Goal: Task Accomplishment & Management: Manage account settings

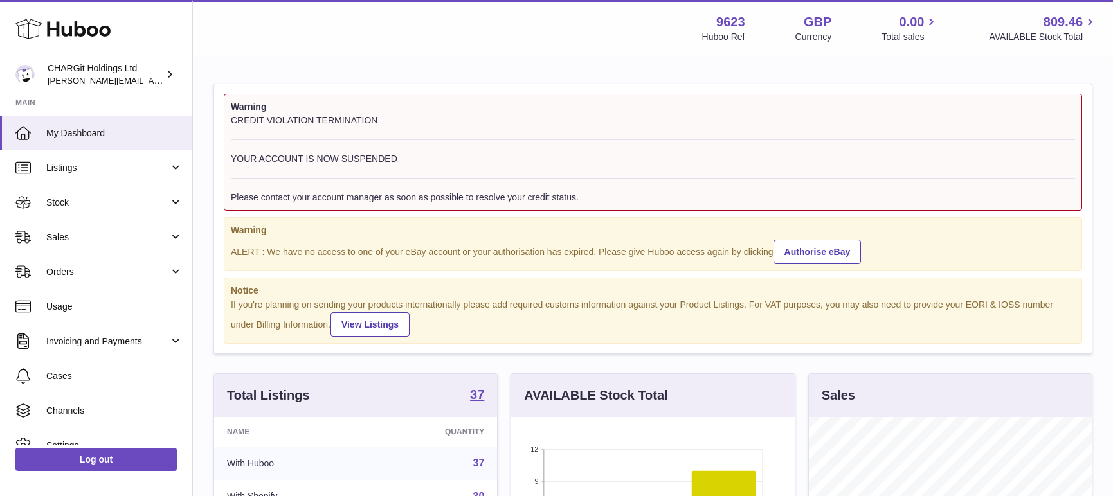
scroll to position [201, 284]
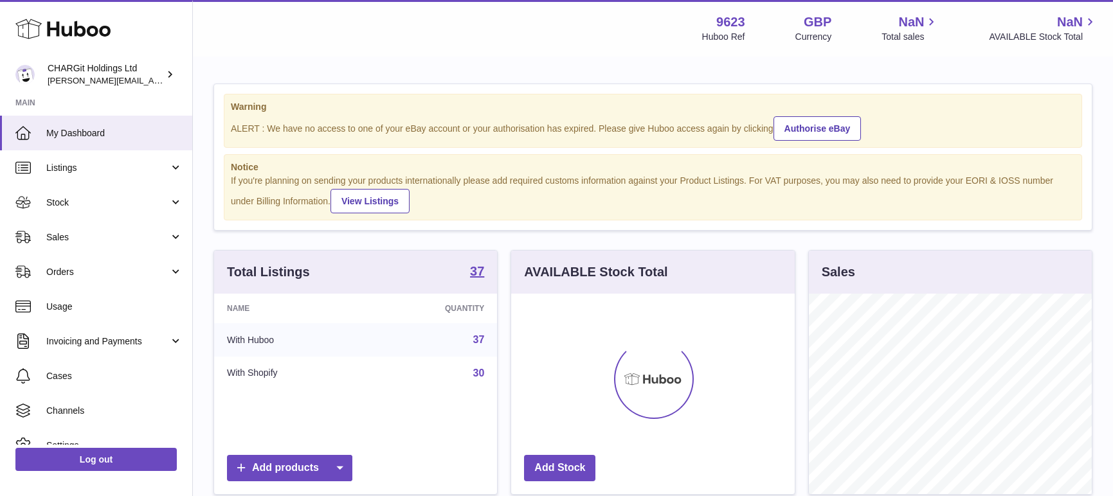
scroll to position [201, 284]
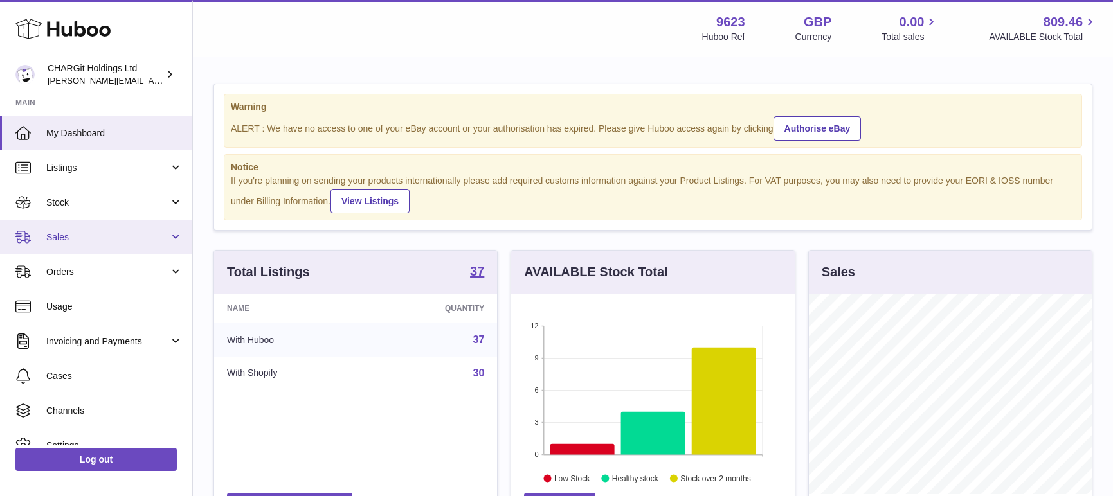
click at [52, 233] on span "Sales" at bounding box center [107, 238] width 123 height 12
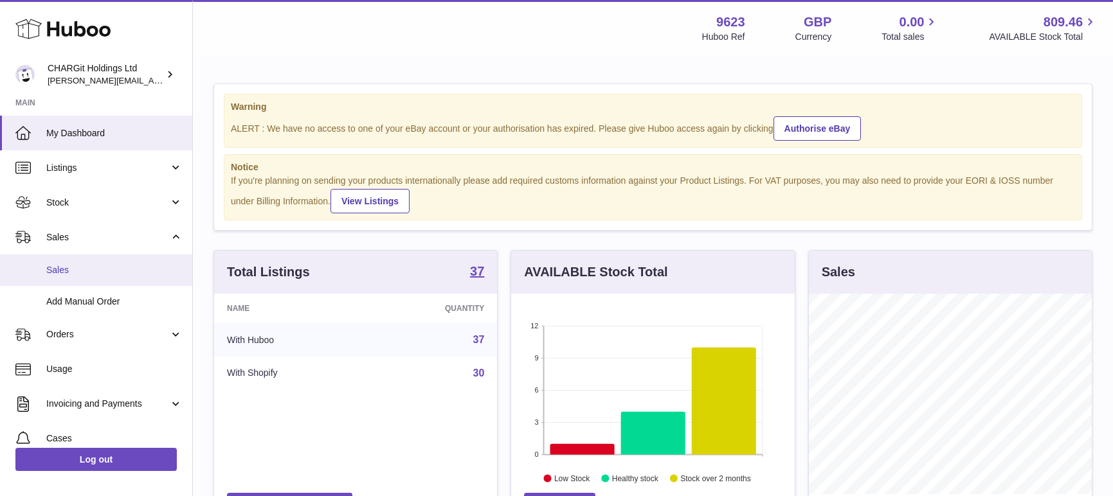
click at [59, 270] on span "Sales" at bounding box center [114, 270] width 136 height 12
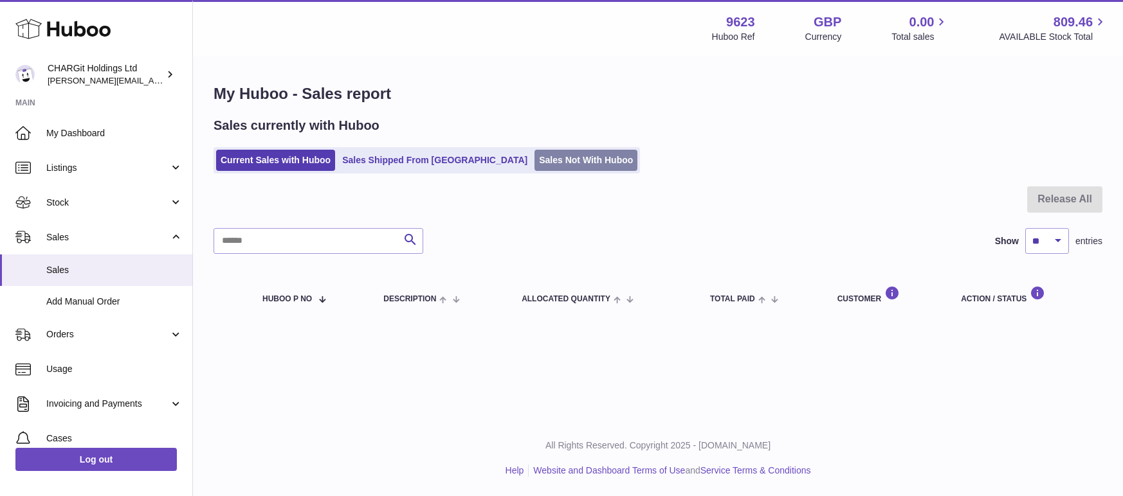
click at [534, 157] on link "Sales Not With Huboo" at bounding box center [585, 160] width 103 height 21
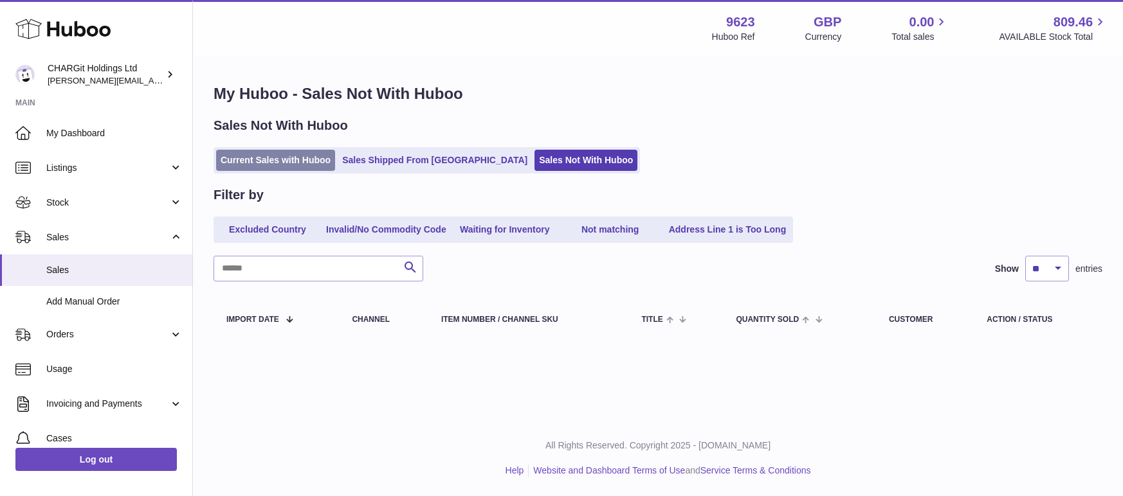
click at [271, 157] on link "Current Sales with Huboo" at bounding box center [275, 160] width 119 height 21
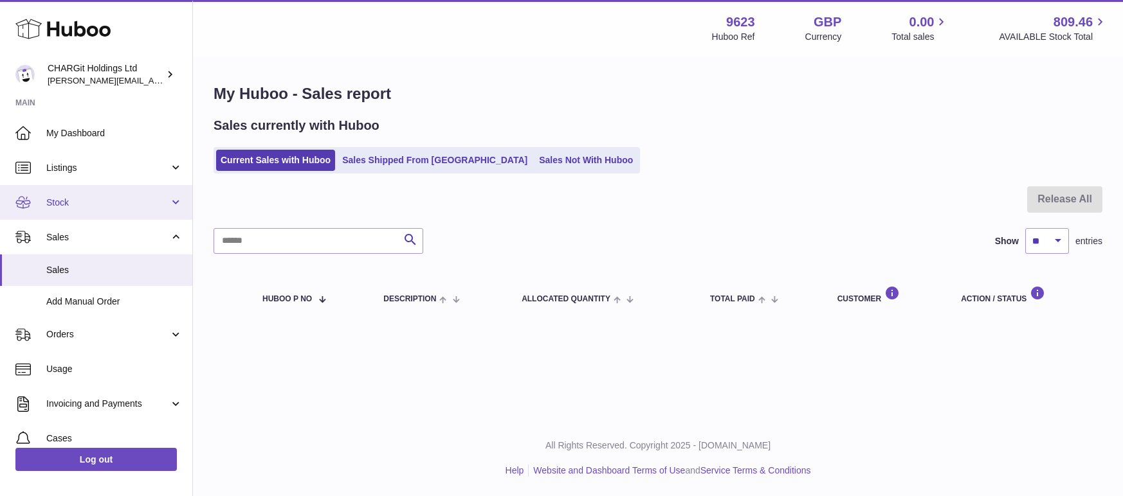
click at [60, 199] on span "Stock" at bounding box center [107, 203] width 123 height 12
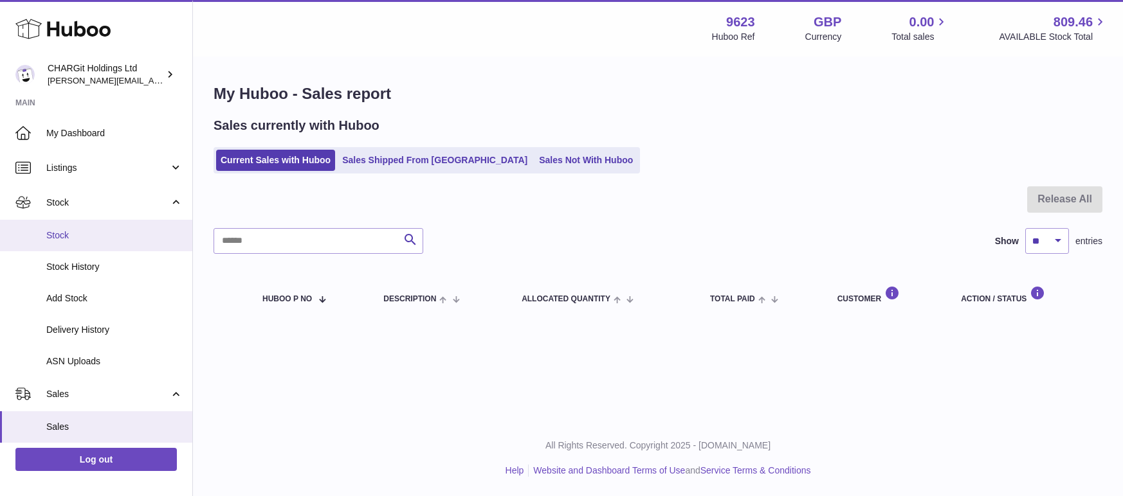
click at [59, 234] on span "Stock" at bounding box center [114, 236] width 136 height 12
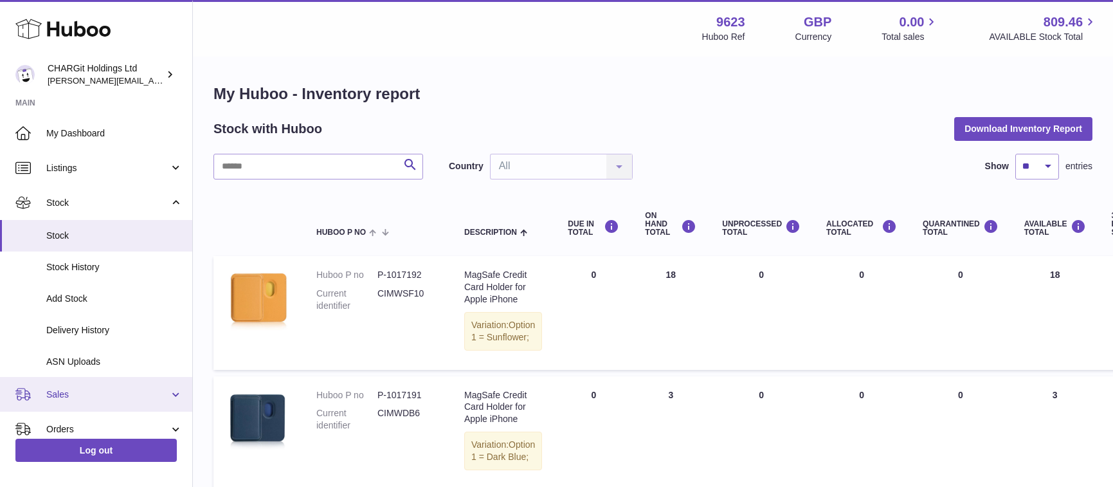
click at [66, 389] on span "Sales" at bounding box center [107, 394] width 123 height 12
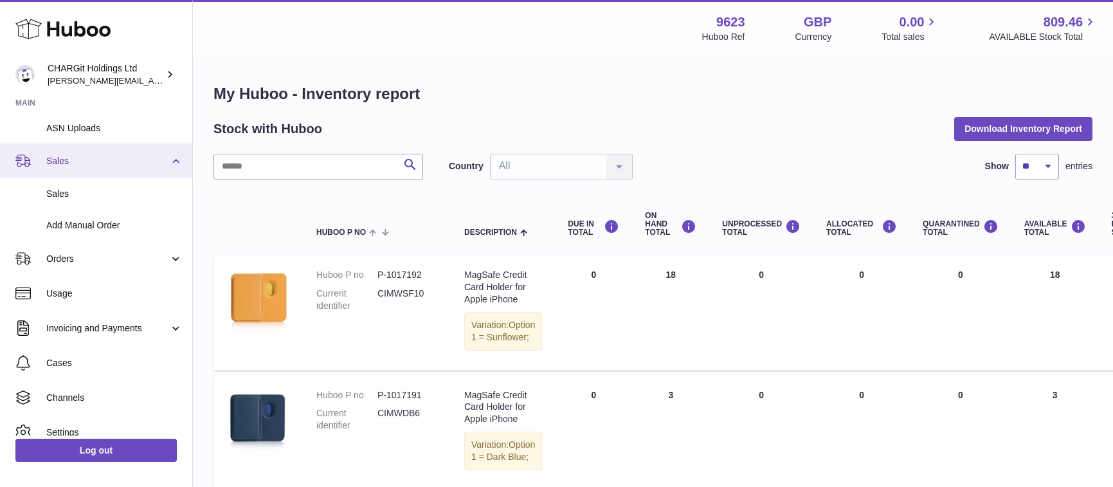
scroll to position [273, 0]
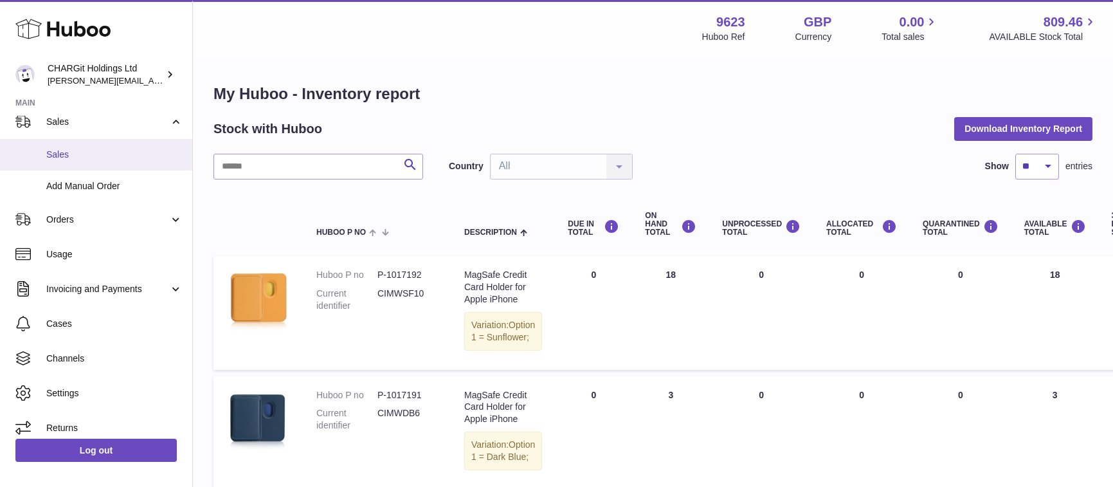
click at [68, 152] on span "Sales" at bounding box center [114, 155] width 136 height 12
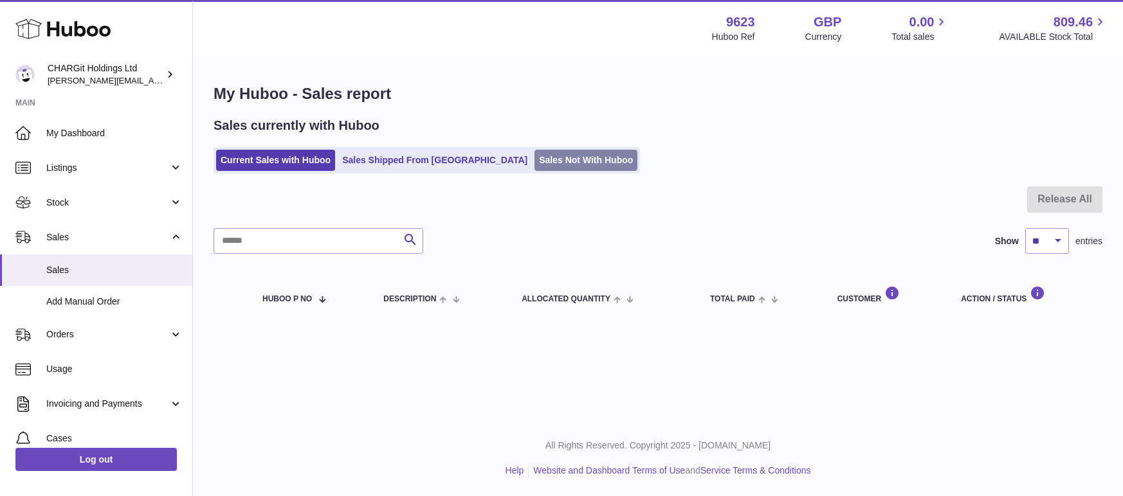
click at [538, 162] on link "Sales Not With Huboo" at bounding box center [585, 160] width 103 height 21
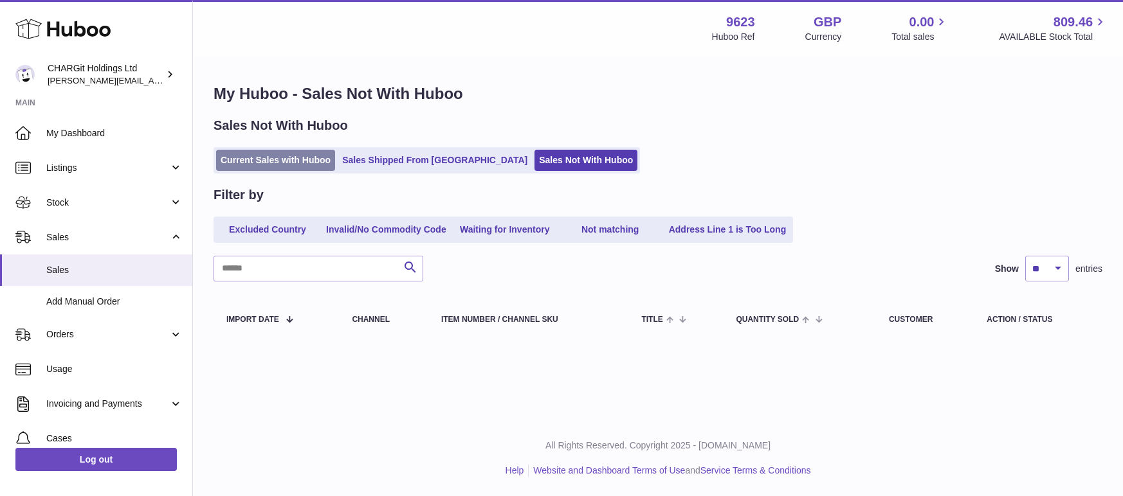
click at [292, 163] on link "Current Sales with Huboo" at bounding box center [275, 160] width 119 height 21
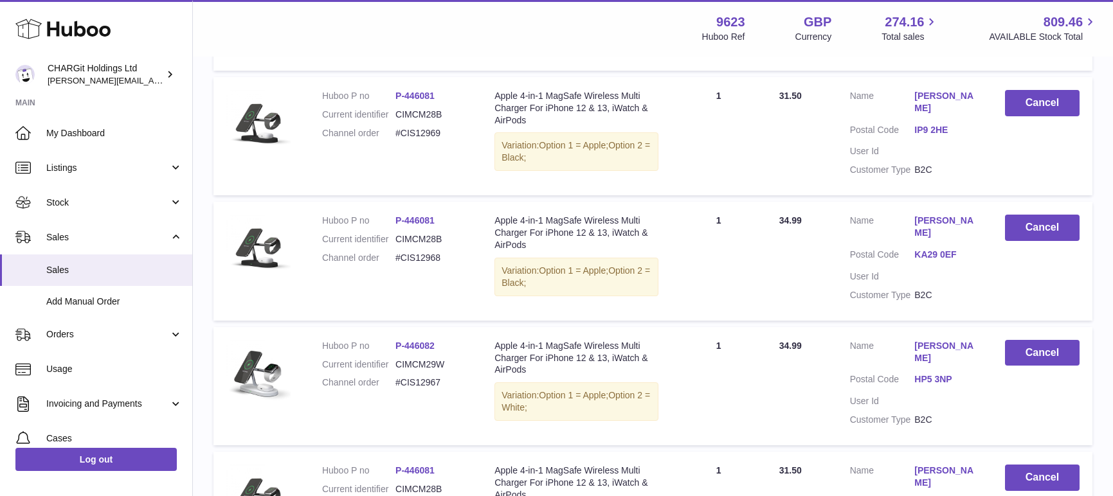
scroll to position [622, 0]
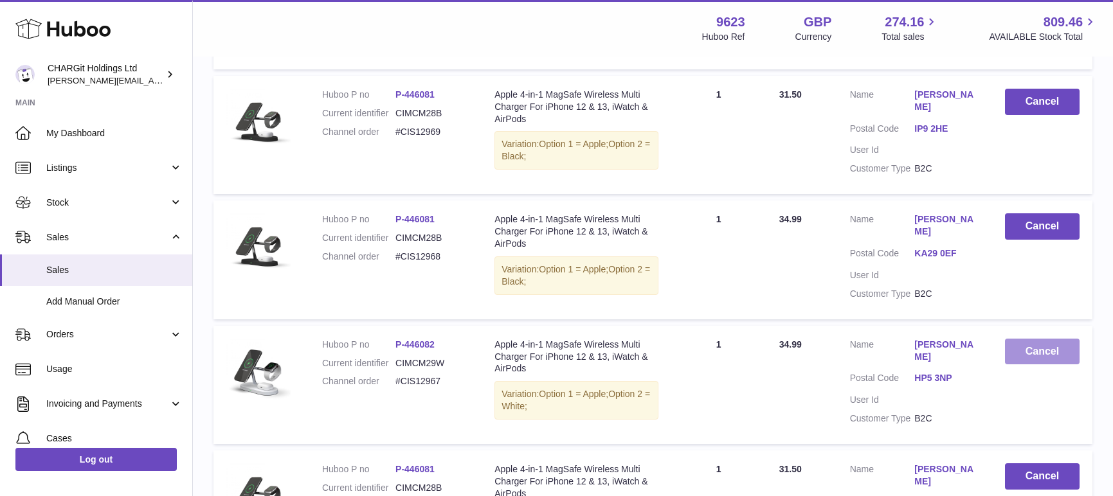
click at [1051, 340] on button "Cancel" at bounding box center [1042, 352] width 75 height 26
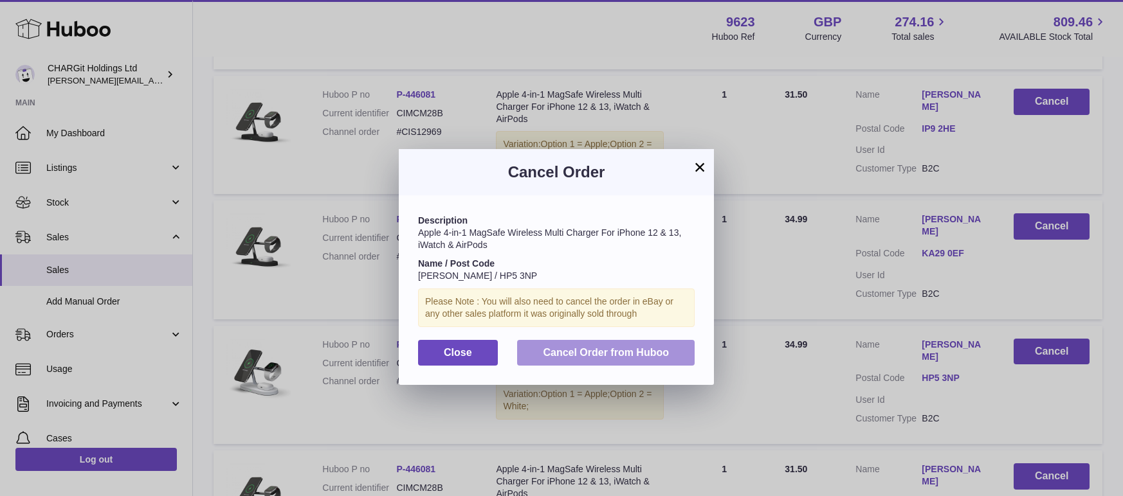
click at [637, 352] on span "Cancel Order from Huboo" at bounding box center [606, 352] width 126 height 11
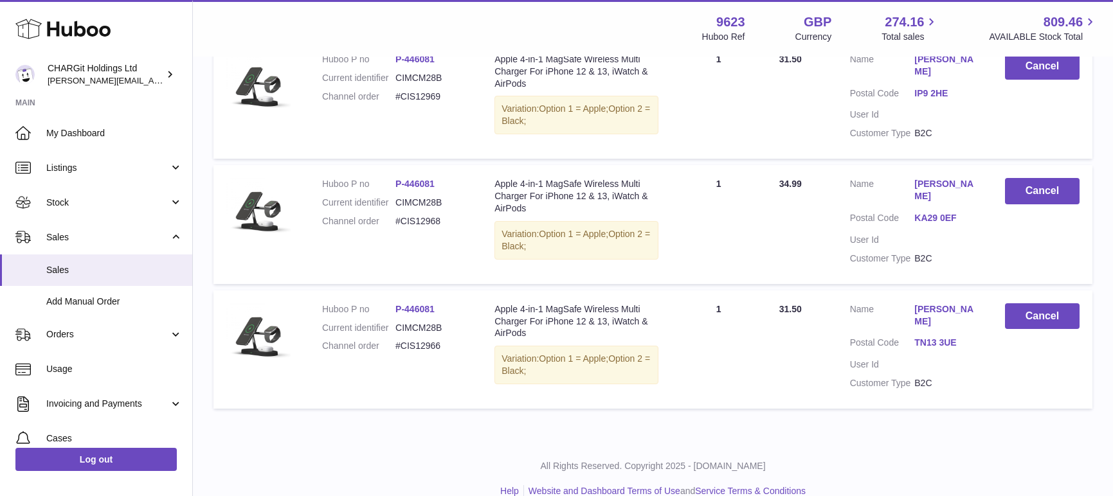
scroll to position [668, 0]
